Goal: Contribute content: Add original content to the website for others to see

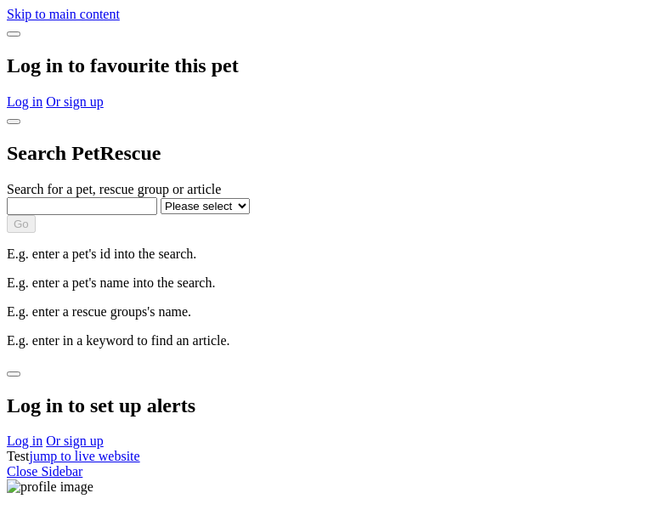
select select
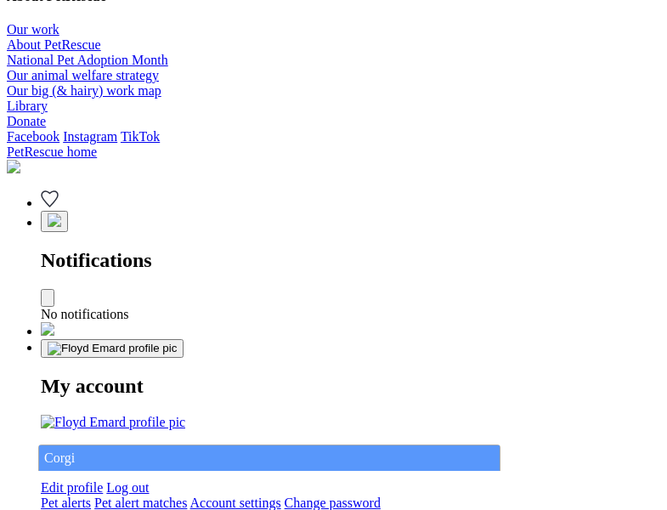
type input "Corgi"
select select "844268919"
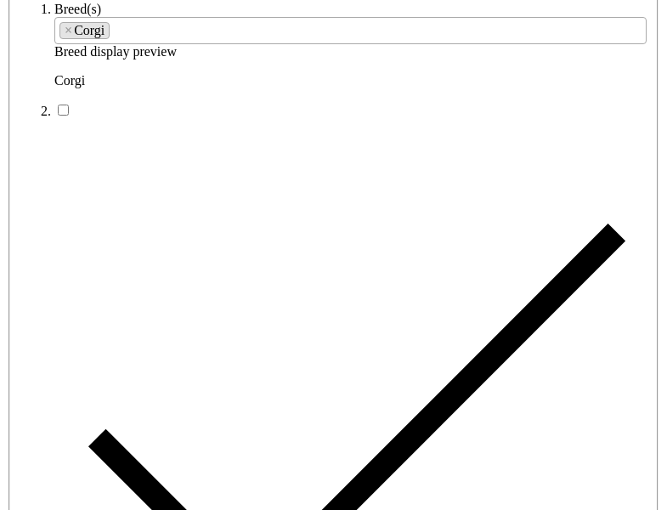
type input "[GEOGRAPHIC_DATA]"
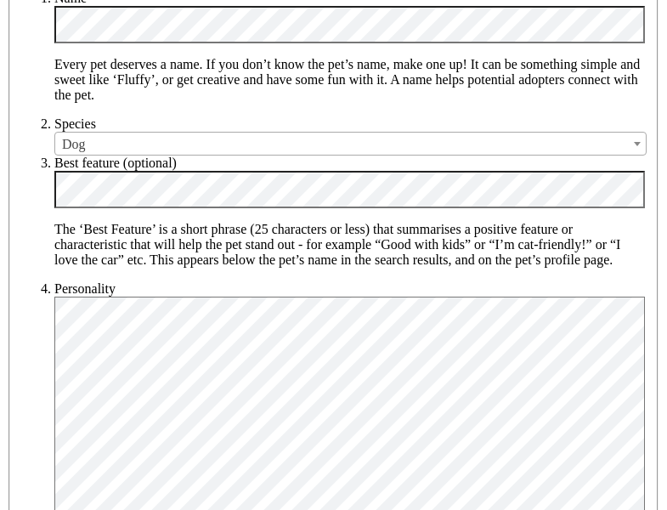
type input "14FEO934M45O193"
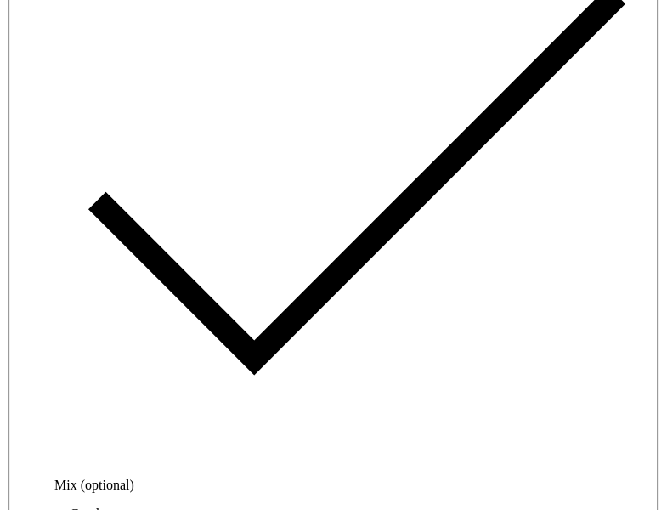
radio input "true"
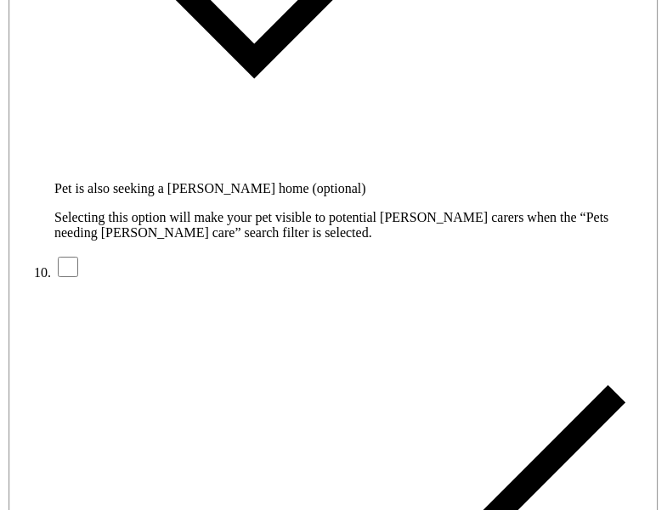
type input "Please wait..."
